Goal: Task Accomplishment & Management: Use online tool/utility

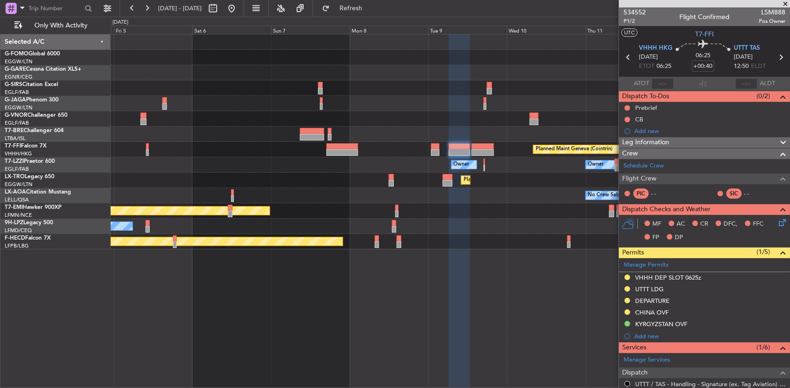
scroll to position [139, 0]
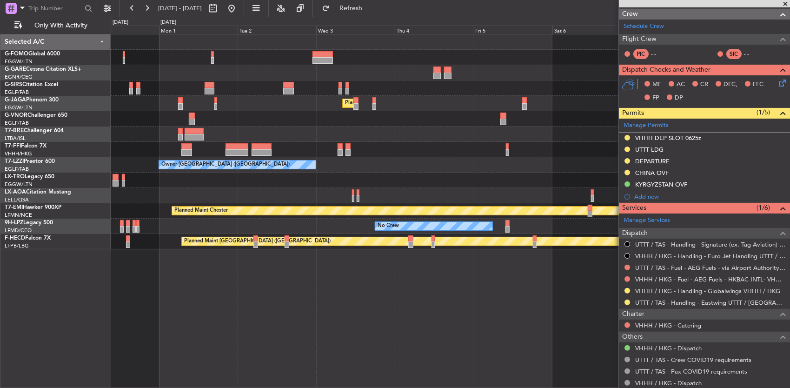
click at [717, 86] on fb-app "[DATE] - [DATE] Refresh Quick Links Only With Activity Planned Maint [GEOGRAPHI…" at bounding box center [395, 197] width 790 height 381
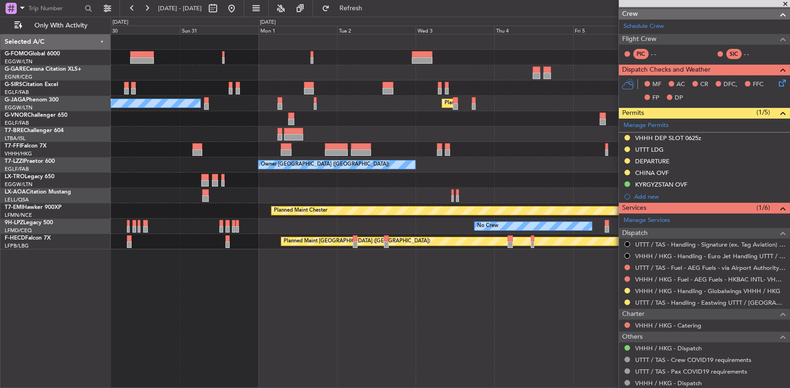
click at [497, 127] on div at bounding box center [450, 133] width 679 height 15
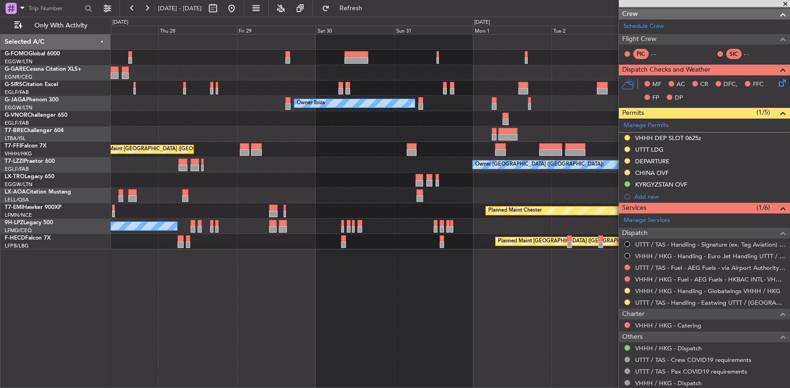
click at [546, 141] on div "Unplanned Maint Oxford ([GEOGRAPHIC_DATA]) Planned Maint [GEOGRAPHIC_DATA] ([GE…" at bounding box center [450, 141] width 679 height 215
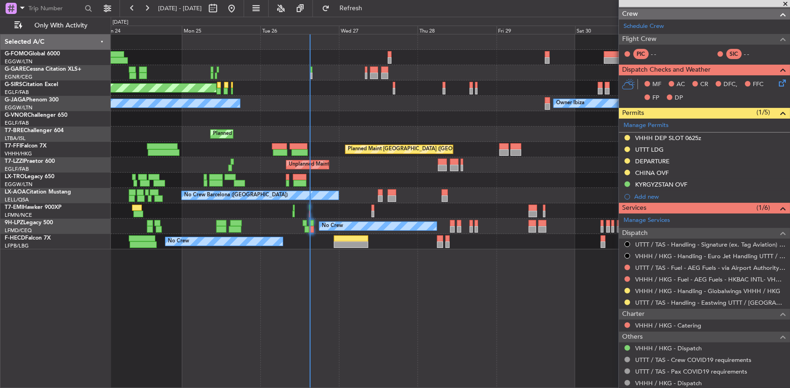
click at [311, 143] on div "Planned Maint [GEOGRAPHIC_DATA] ([GEOGRAPHIC_DATA] Intl)" at bounding box center [450, 149] width 679 height 15
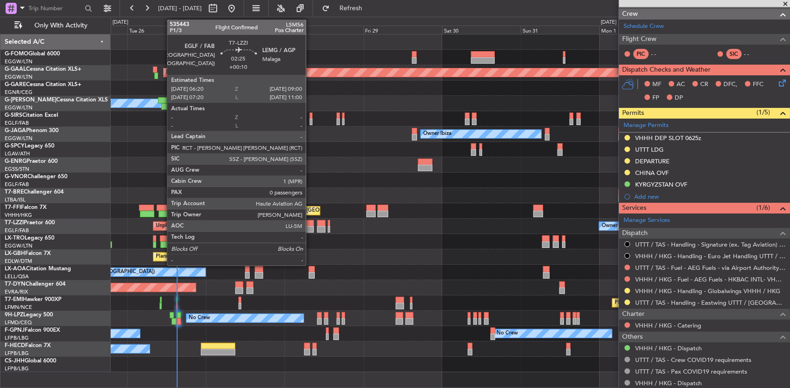
click at [311, 224] on div at bounding box center [309, 223] width 9 height 7
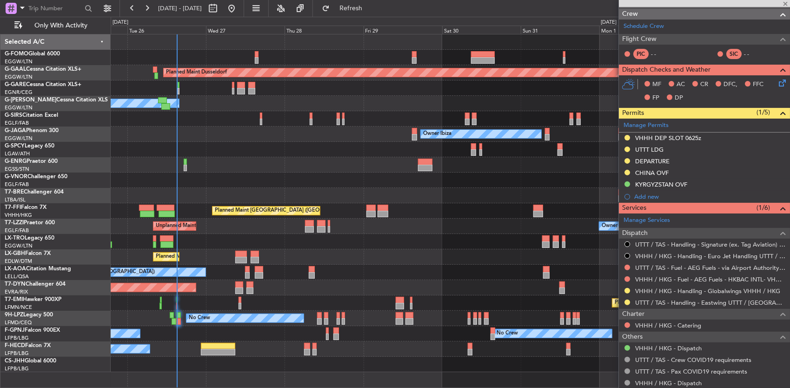
type input "+00:10"
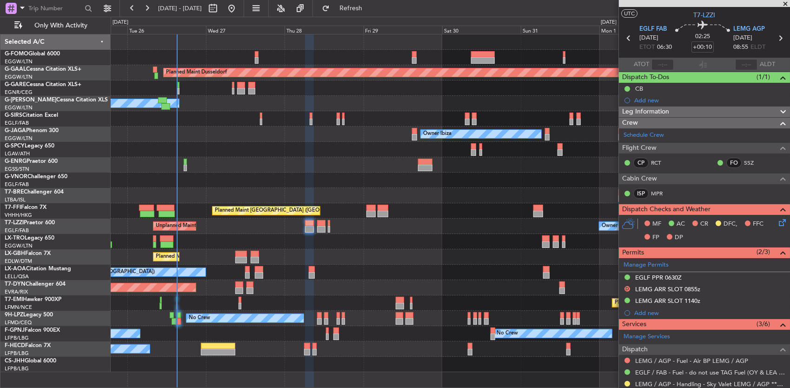
scroll to position [0, 0]
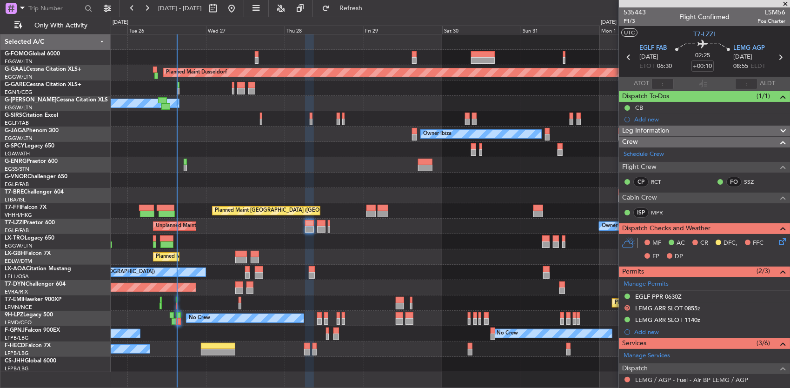
click at [318, 302] on div "Planned Maint Chester" at bounding box center [450, 302] width 679 height 15
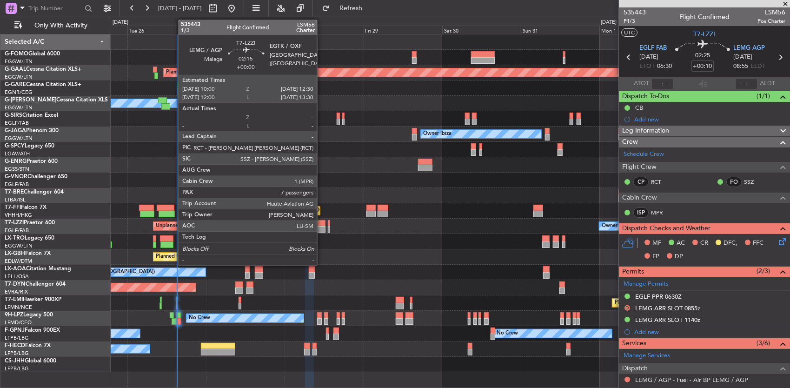
click at [322, 227] on div at bounding box center [321, 229] width 8 height 7
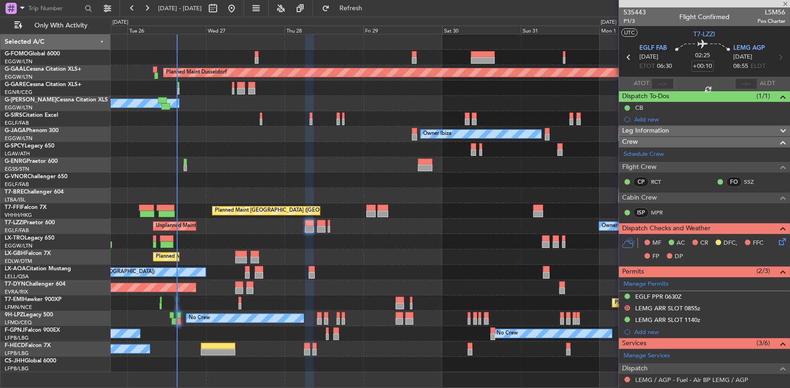
type input "7"
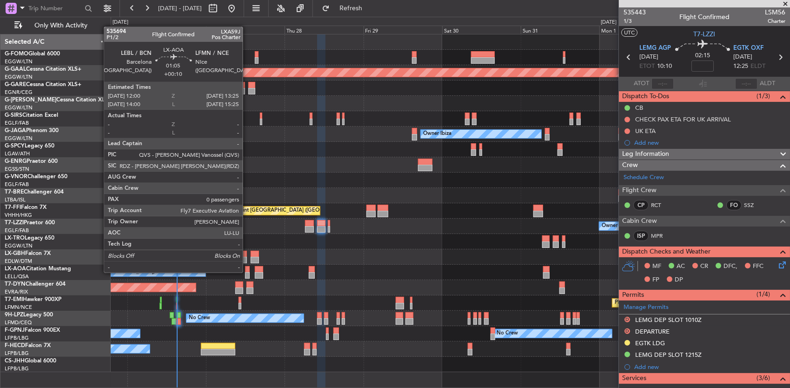
click at [247, 272] on div at bounding box center [247, 275] width 5 height 7
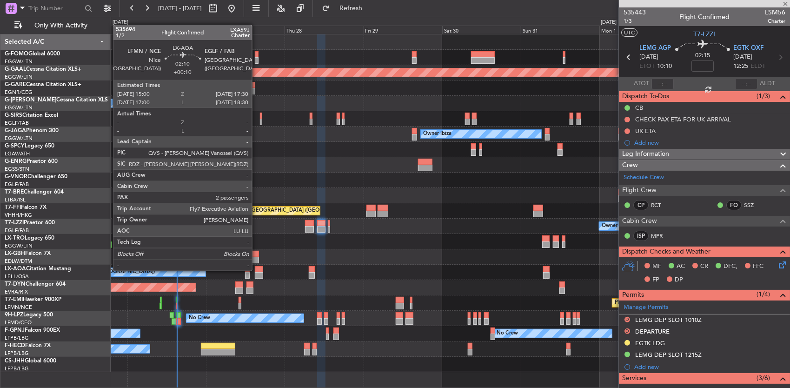
type input "+00:10"
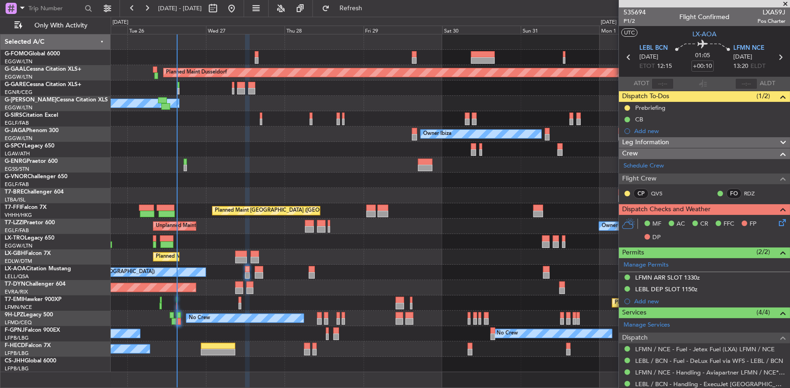
click at [774, 56] on icon at bounding box center [780, 57] width 12 height 12
type input "2"
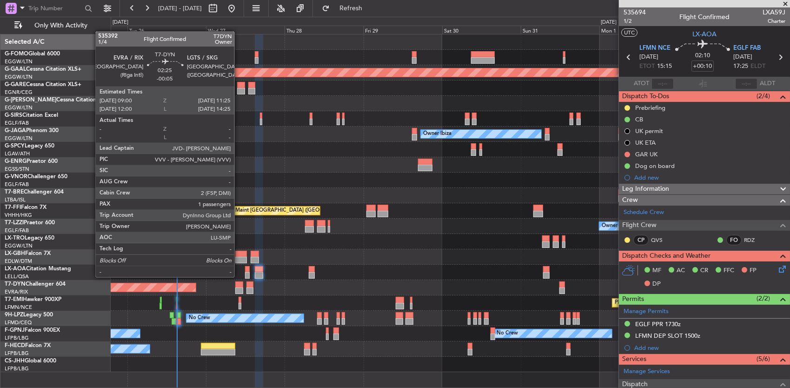
click at [239, 285] on div at bounding box center [239, 284] width 8 height 7
type input "-00:05"
type input "1"
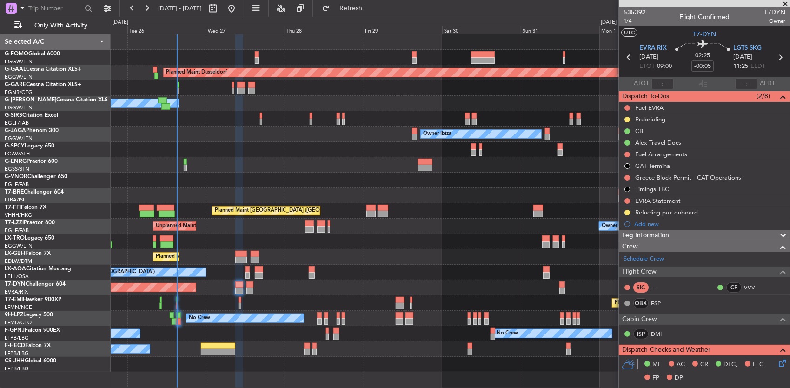
click at [301, 285] on div "AOG Maint Riga (Riga Intl)" at bounding box center [450, 287] width 679 height 15
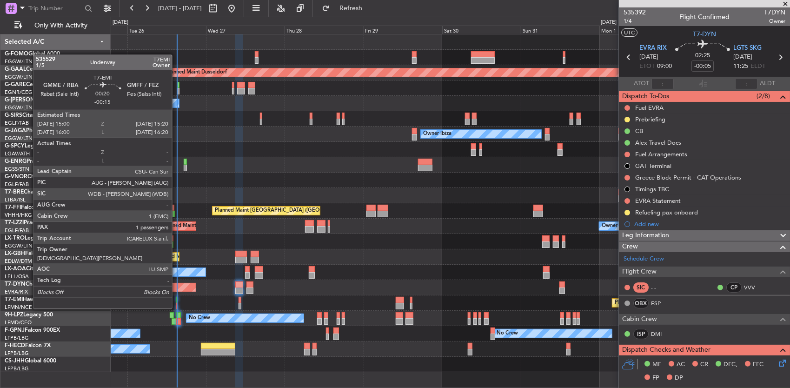
click at [177, 299] on div at bounding box center [176, 300] width 1 height 7
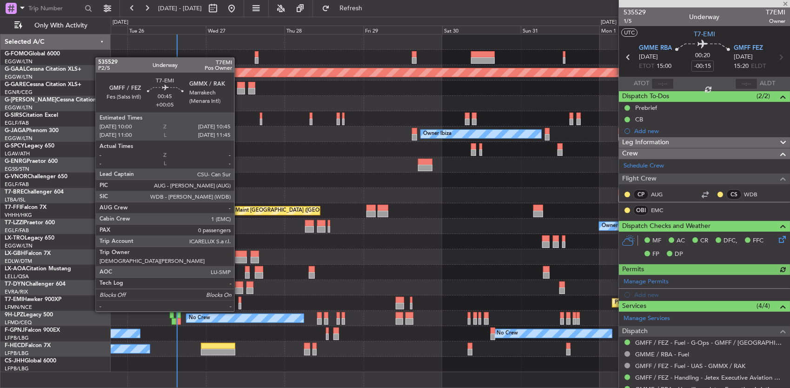
click at [239, 303] on div at bounding box center [239, 306] width 3 height 7
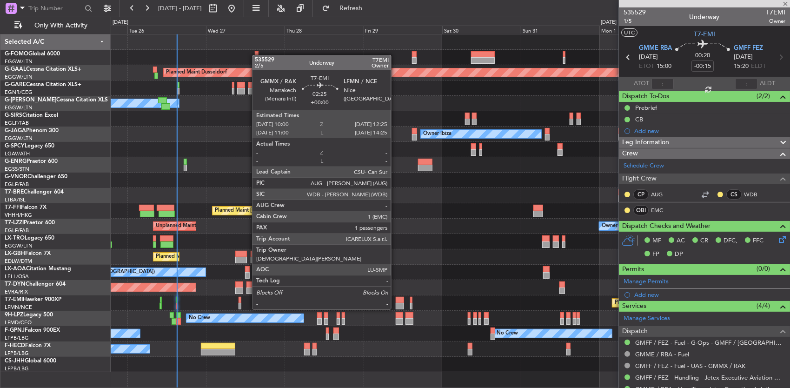
type input "+00:05"
type input "0"
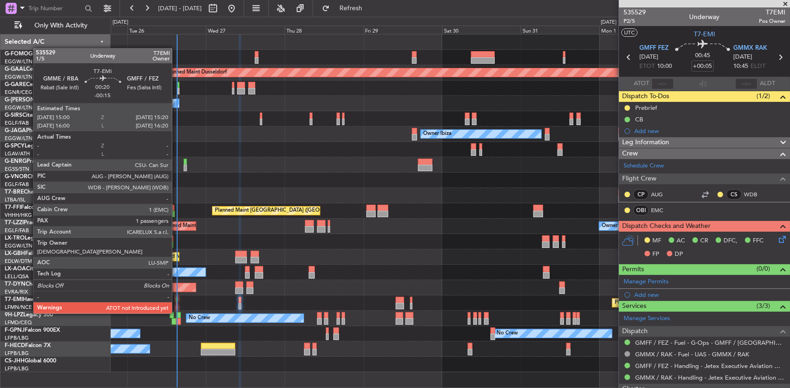
click at [177, 304] on div at bounding box center [176, 306] width 1 height 7
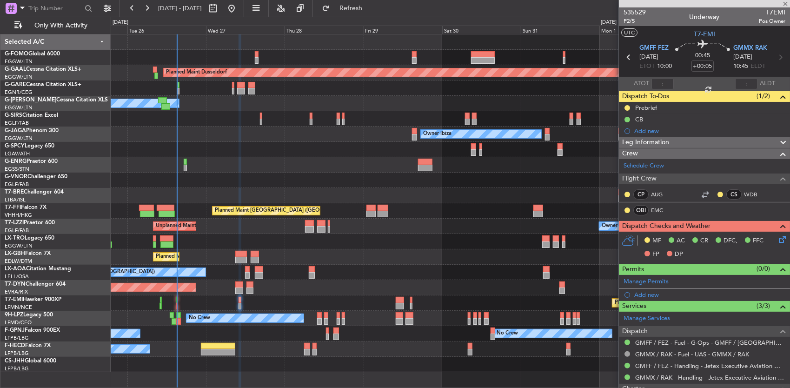
type input "-00:15"
type input "1"
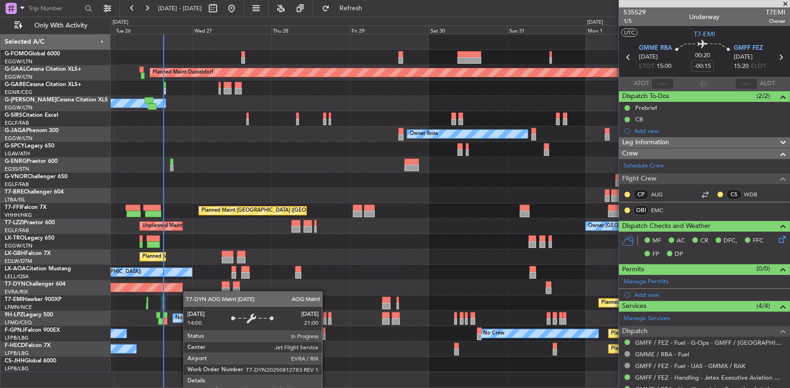
click at [182, 291] on div "AOG Maint Riga (Riga Intl)" at bounding box center [450, 287] width 679 height 15
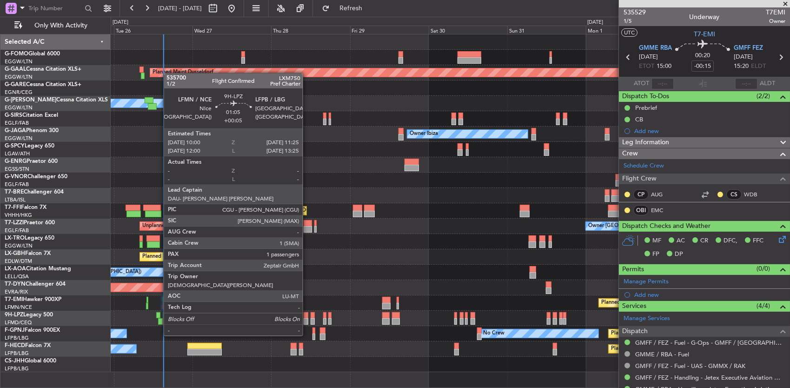
click at [307, 318] on div at bounding box center [306, 321] width 5 height 7
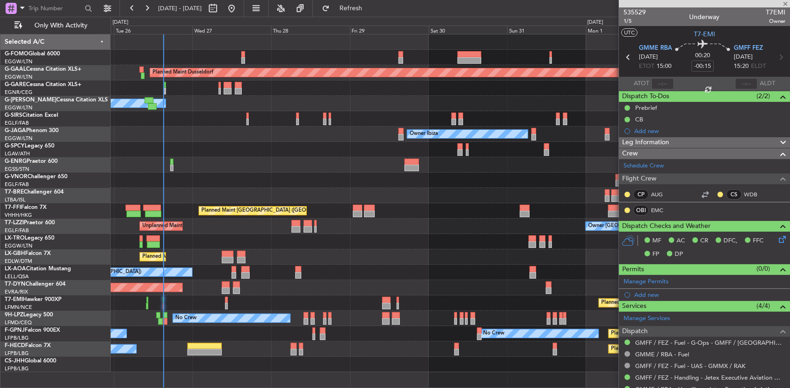
type input "+00:05"
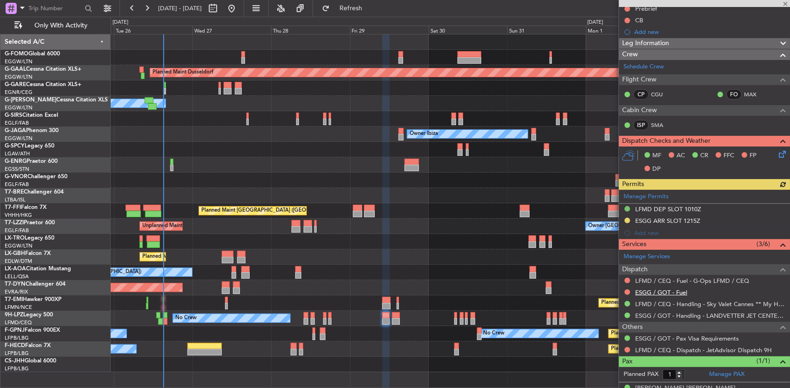
scroll to position [112, 0]
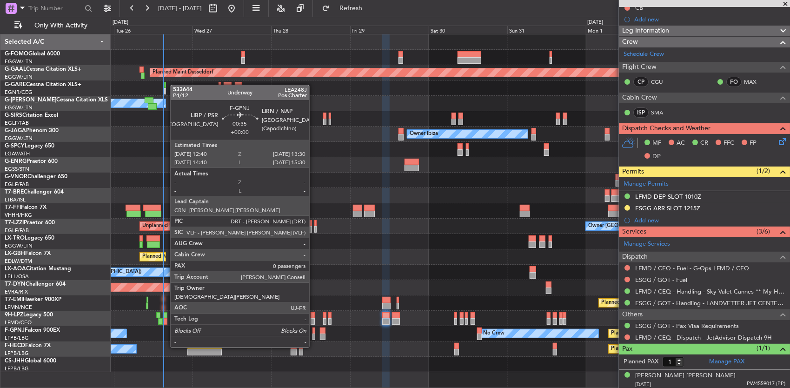
click at [314, 330] on div at bounding box center [313, 330] width 3 height 7
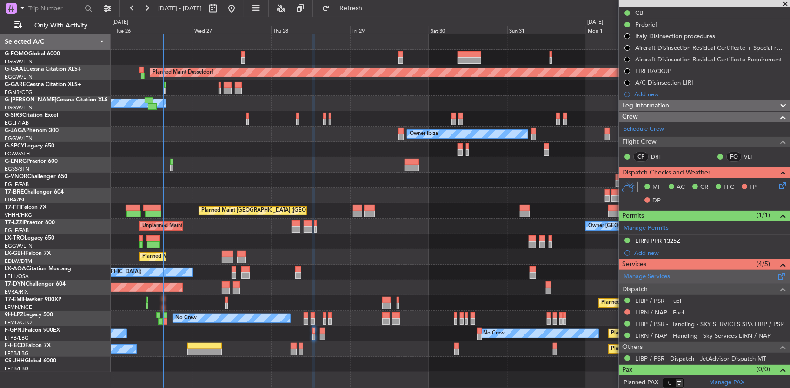
scroll to position [0, 0]
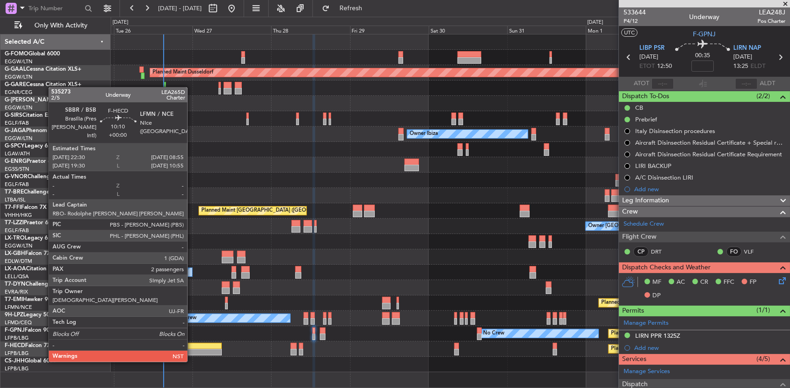
click at [195, 347] on div at bounding box center [204, 346] width 34 height 7
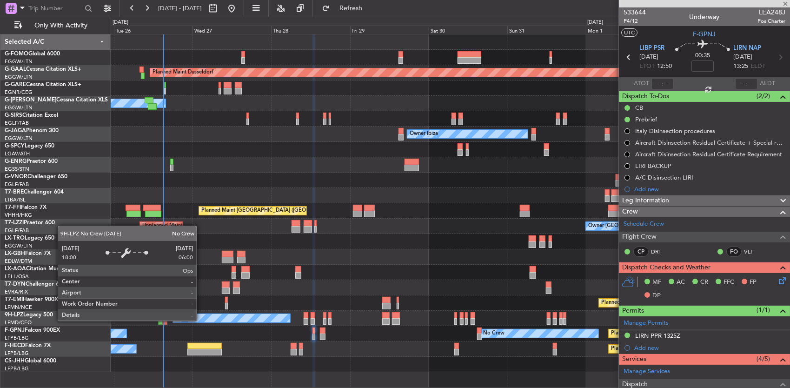
type input "2"
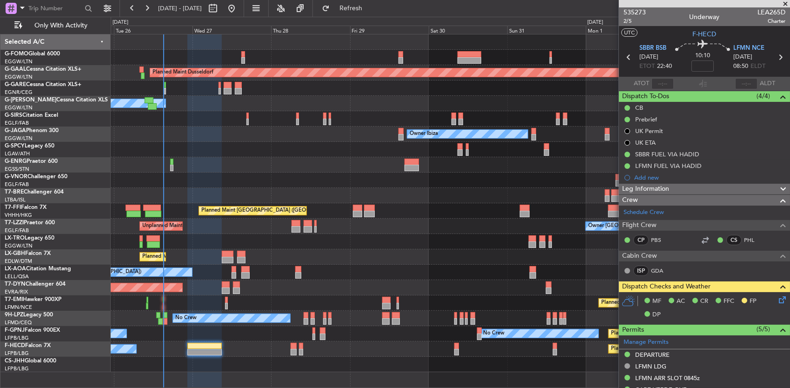
click at [777, 299] on icon at bounding box center [780, 297] width 7 height 7
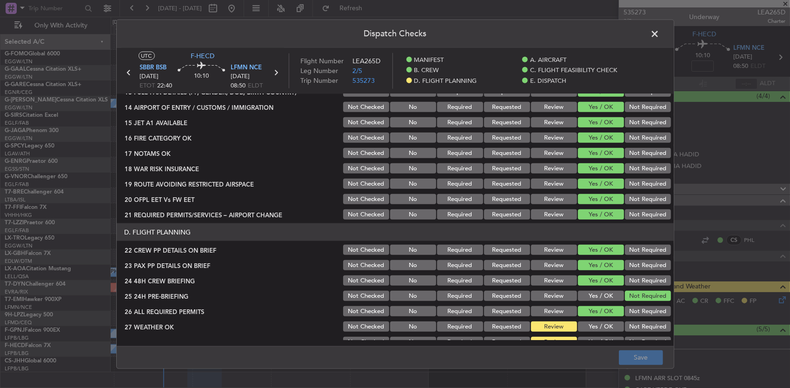
scroll to position [372, 0]
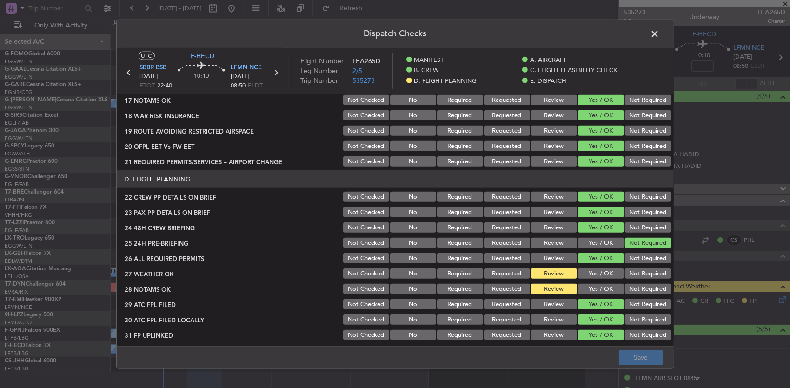
click at [660, 38] on span at bounding box center [660, 36] width 0 height 19
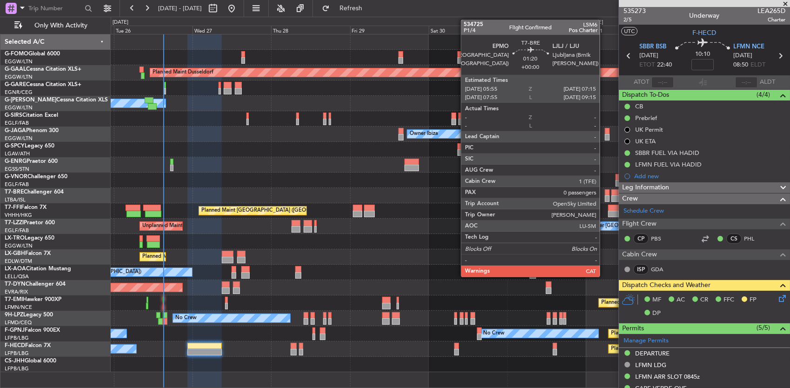
scroll to position [0, 0]
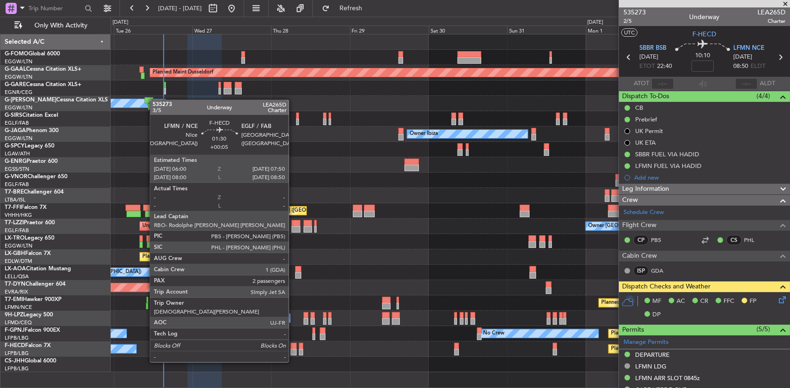
click at [293, 344] on div at bounding box center [294, 346] width 6 height 7
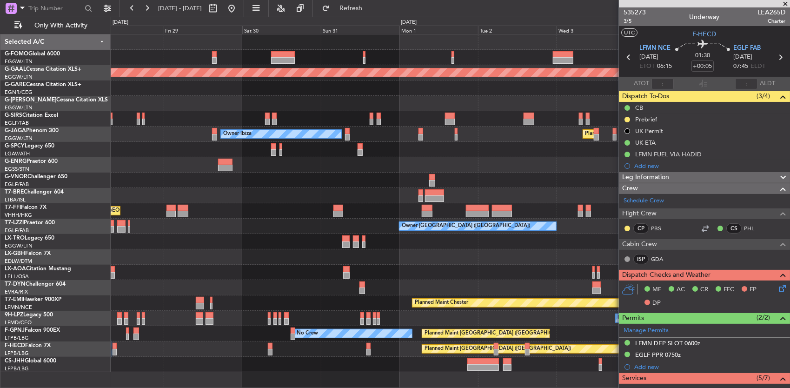
click at [192, 349] on div "Planned Maint Dusseldorf Owner Planned Maint [GEOGRAPHIC_DATA] ([GEOGRAPHIC_DAT…" at bounding box center [450, 203] width 679 height 338
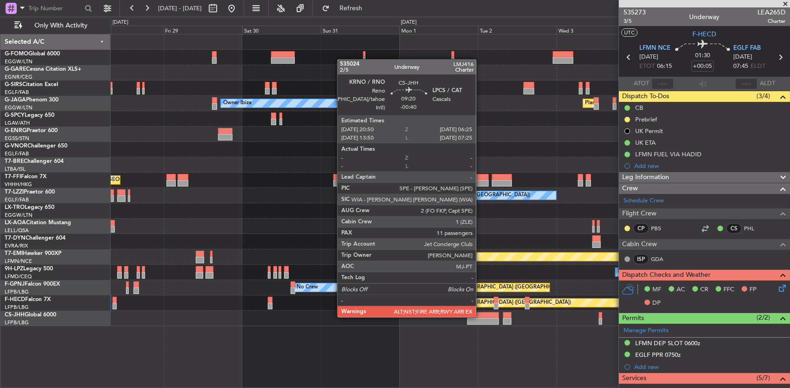
click at [481, 316] on div at bounding box center [483, 315] width 32 height 7
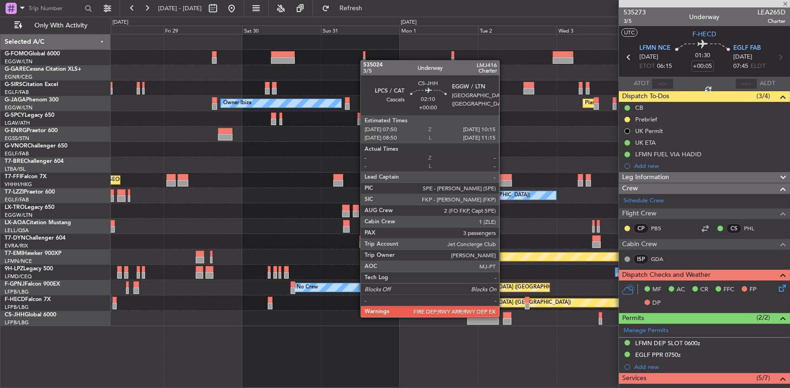
type input "-00:40"
type input "11"
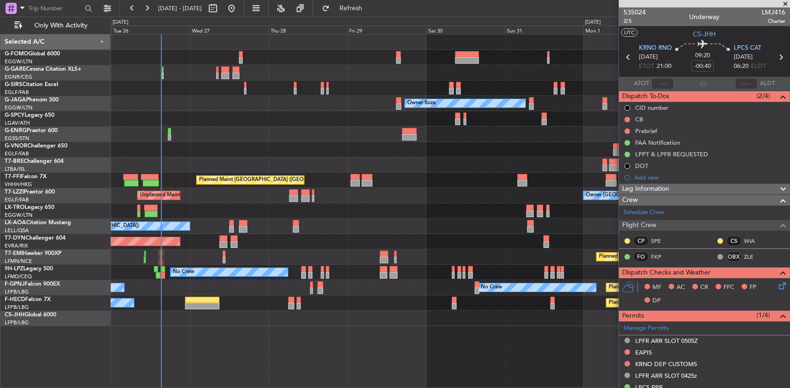
click at [444, 320] on div at bounding box center [450, 318] width 679 height 15
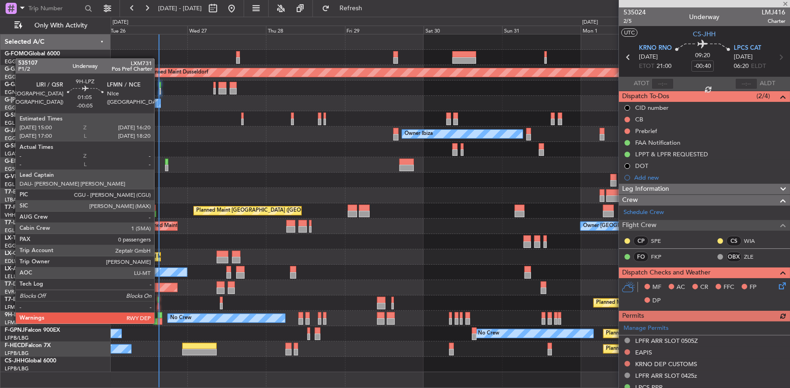
click at [159, 314] on div at bounding box center [160, 315] width 5 height 7
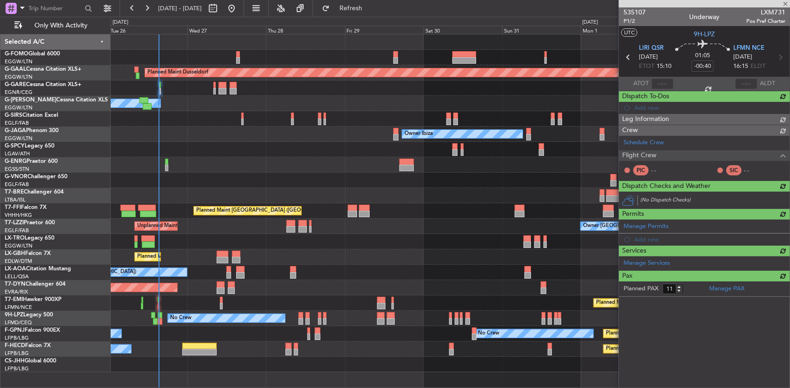
type input "-00:05"
type input "0"
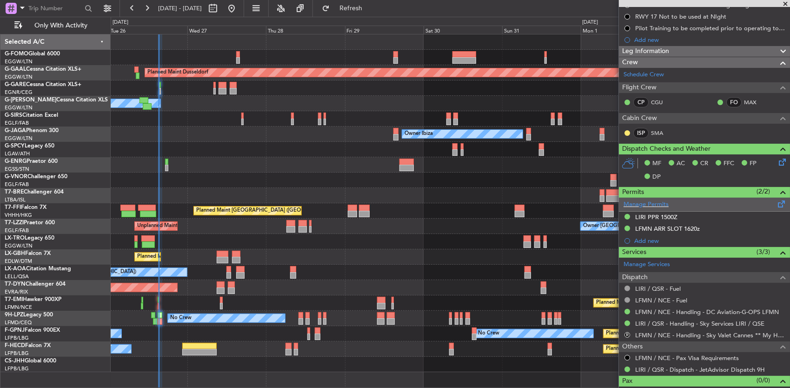
scroll to position [137, 0]
